Goal: Use online tool/utility: Utilize a website feature to perform a specific function

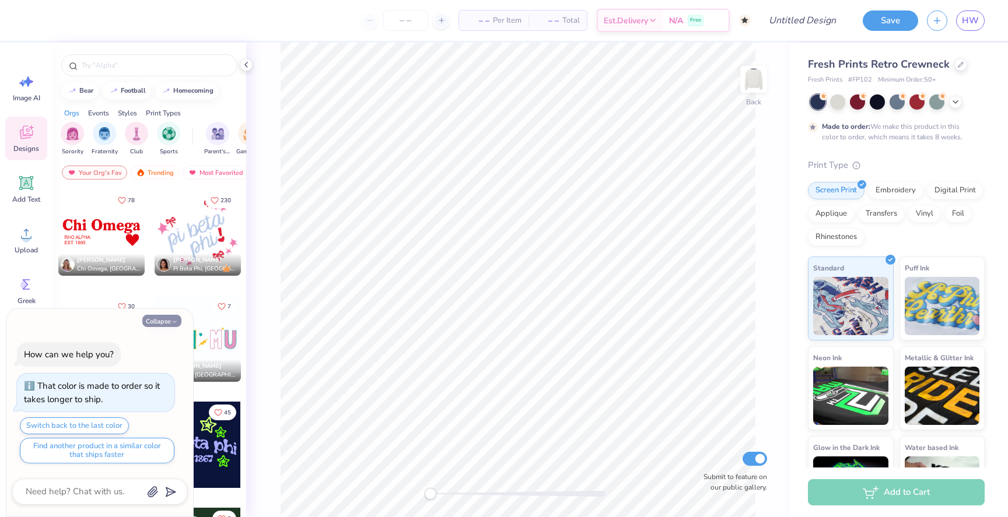
click at [170, 323] on button "Collapse" at bounding box center [161, 321] width 39 height 12
type textarea "x"
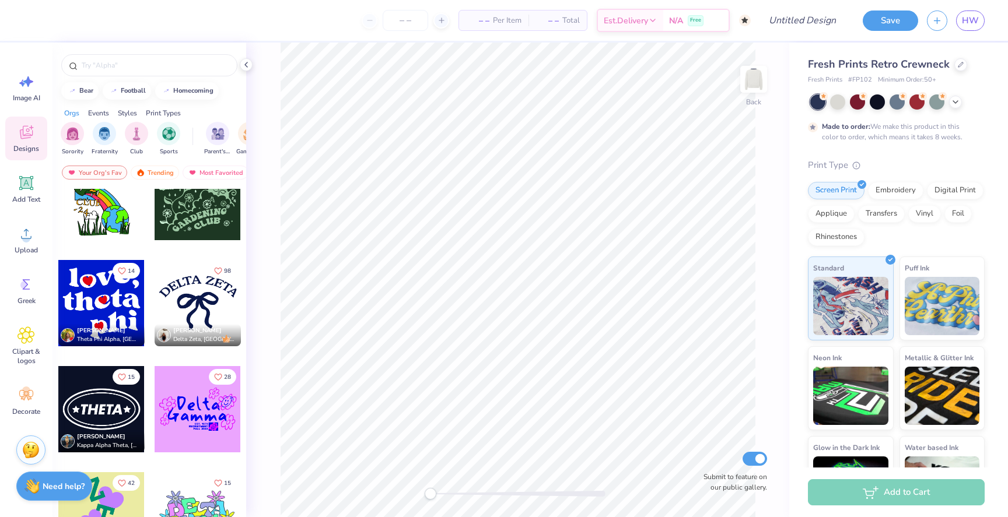
scroll to position [371, 0]
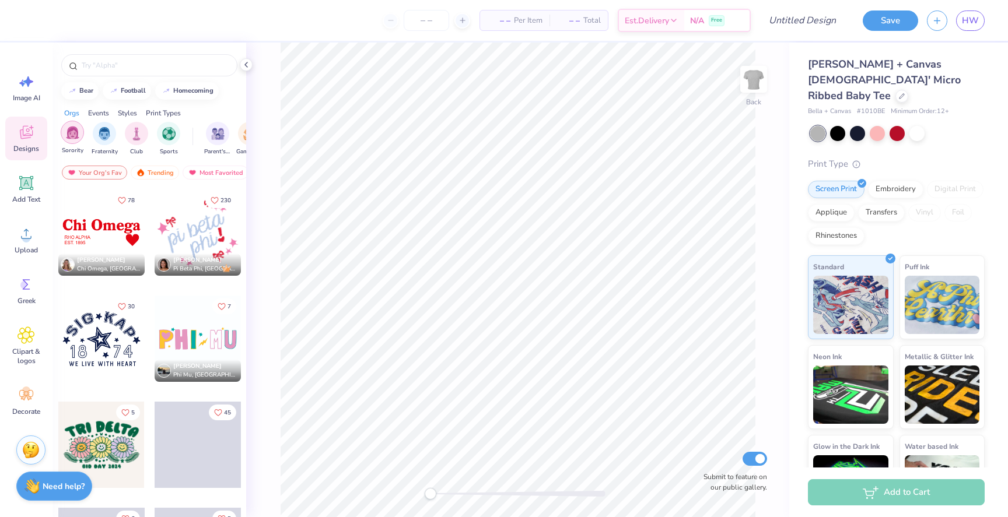
click at [73, 139] on div "filter for Sorority" at bounding box center [72, 132] width 23 height 23
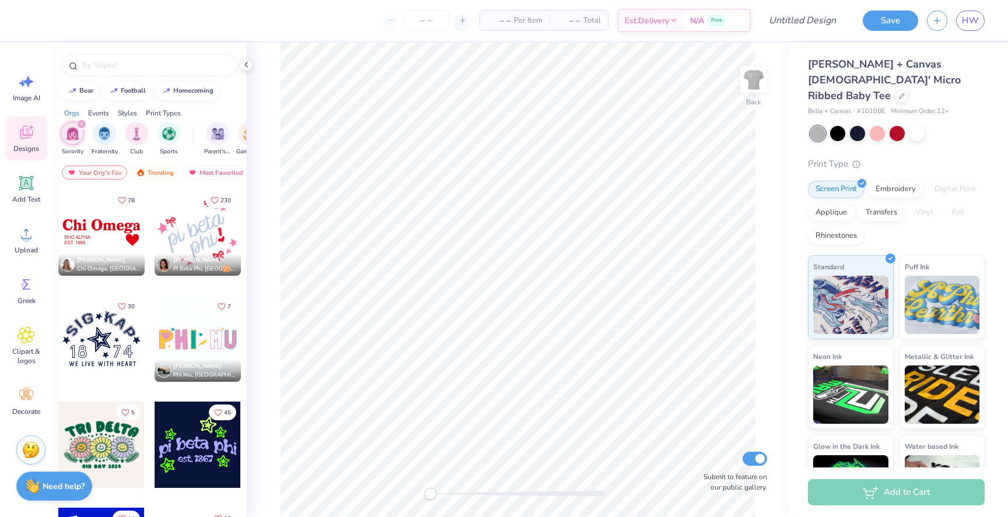
scroll to position [4, 0]
